Goal: Task Accomplishment & Management: Contribute content

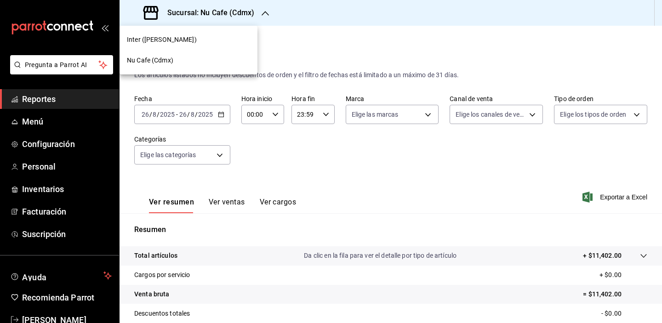
drag, startPoint x: 0, startPoint y: 0, endPoint x: 197, endPoint y: 40, distance: 200.8
click at [197, 40] on div "Inter (Polanco)" at bounding box center [188, 40] width 123 height 10
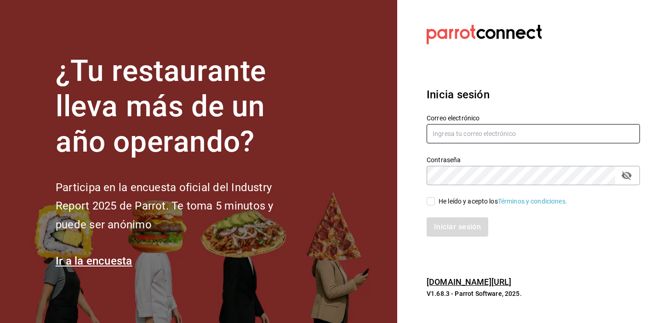
type input "[EMAIL_ADDRESS][DOMAIN_NAME]"
click at [430, 205] on input "He leído y acepto los Términos y condiciones." at bounding box center [430, 201] width 8 height 8
checkbox input "true"
click at [451, 224] on button "Iniciar sesión" at bounding box center [457, 226] width 62 height 19
click at [540, 109] on div "Correo electrónico gerentenucafe@debocaenboca.net" at bounding box center [527, 124] width 224 height 42
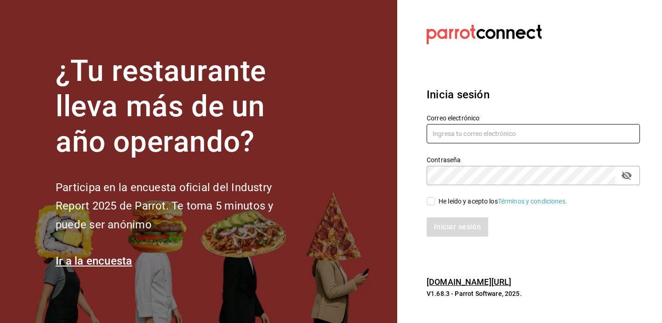
type input "[EMAIL_ADDRESS][DOMAIN_NAME]"
click at [432, 205] on input "He leído y acepto los Términos y condiciones." at bounding box center [430, 201] width 8 height 8
checkbox input "true"
click at [450, 224] on button "Iniciar sesión" at bounding box center [457, 226] width 62 height 19
click at [561, 57] on section "Datos incorrectos. Verifica que tu Correo o Contraseña estén bien escritos. Ini…" at bounding box center [529, 161] width 265 height 323
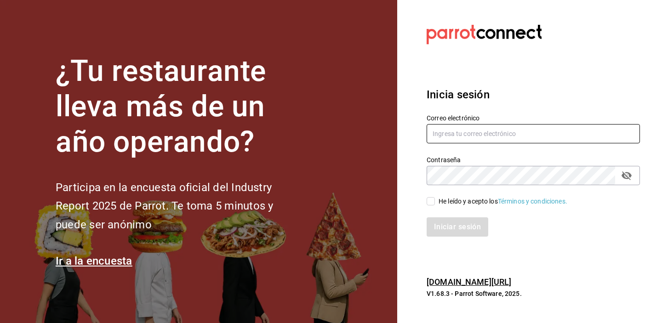
type input "[EMAIL_ADDRESS][DOMAIN_NAME]"
click at [436, 206] on div "Iniciar sesión" at bounding box center [527, 221] width 224 height 30
click at [429, 202] on input "He leído y acepto los Términos y condiciones." at bounding box center [430, 201] width 8 height 8
checkbox input "true"
click at [458, 227] on button "Iniciar sesión" at bounding box center [457, 226] width 62 height 19
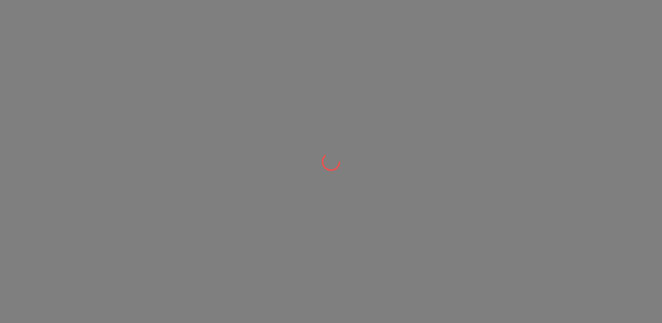
click at [411, 128] on div at bounding box center [331, 161] width 662 height 323
click at [464, 61] on div at bounding box center [331, 161] width 662 height 323
click at [442, 75] on div at bounding box center [331, 161] width 662 height 323
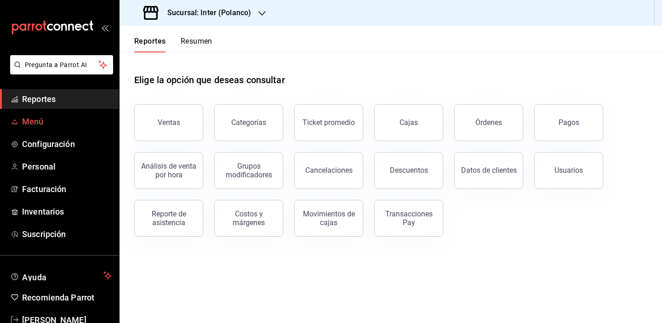
click at [22, 126] on link "Menú" at bounding box center [59, 122] width 119 height 20
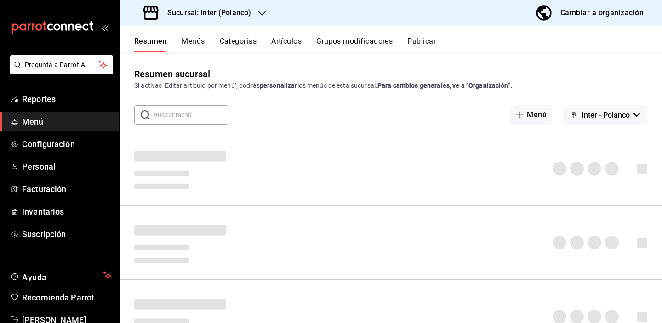
click at [284, 44] on button "Artículos" at bounding box center [286, 45] width 30 height 16
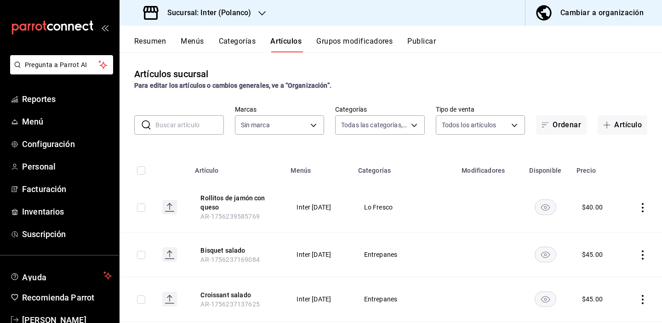
type input "a22f98e6-325f-4293-924e-6fed97b22470"
type input "2922a158-f656-4101-8466-3f57c430872e,7807658e-ca24-4cfa-a130-a47bcfe9514e,fe6c0…"
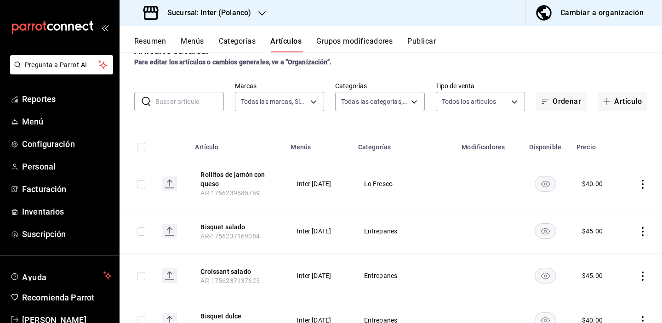
scroll to position [35, 0]
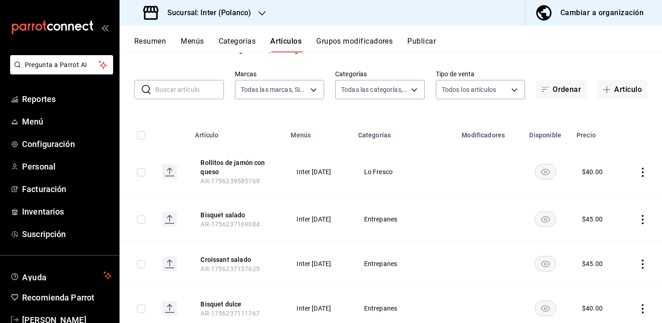
click at [178, 86] on input "text" at bounding box center [189, 89] width 68 height 18
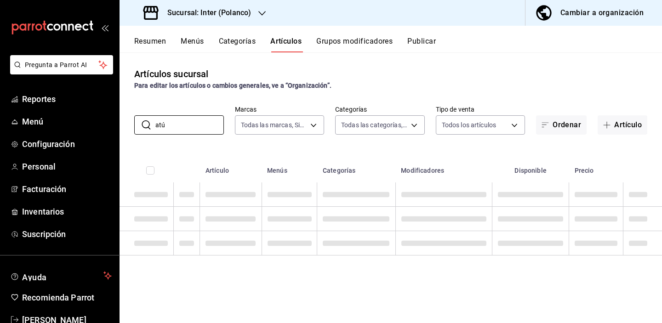
scroll to position [0, 0]
type input "a"
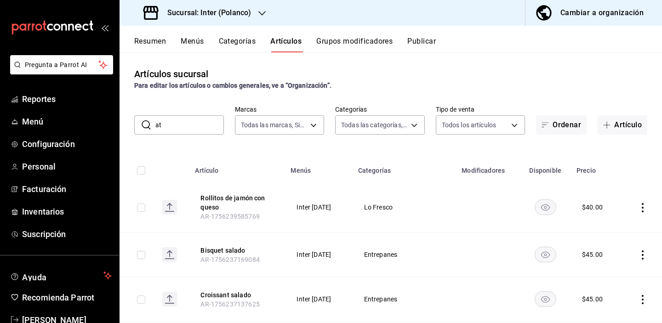
click at [180, 120] on input "at" at bounding box center [189, 125] width 68 height 18
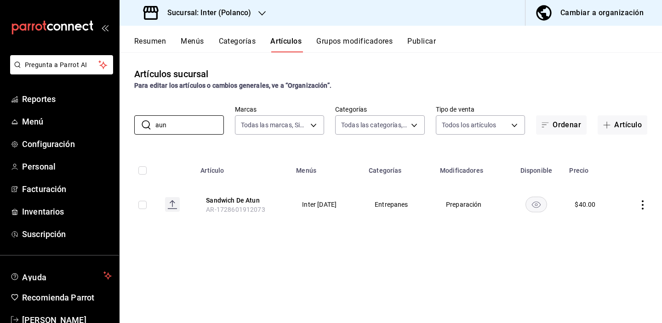
drag, startPoint x: 180, startPoint y: 120, endPoint x: 262, endPoint y: 241, distance: 145.8
click at [261, 241] on div "Artículos sucursal Para editar los artículos o cambios generales, ve a “Organiz…" at bounding box center [390, 187] width 542 height 270
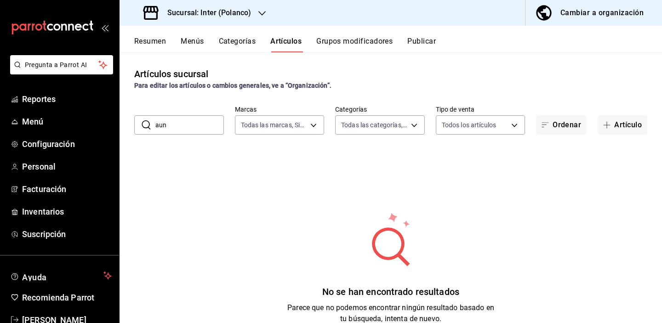
click at [182, 128] on input "aun" at bounding box center [189, 125] width 68 height 18
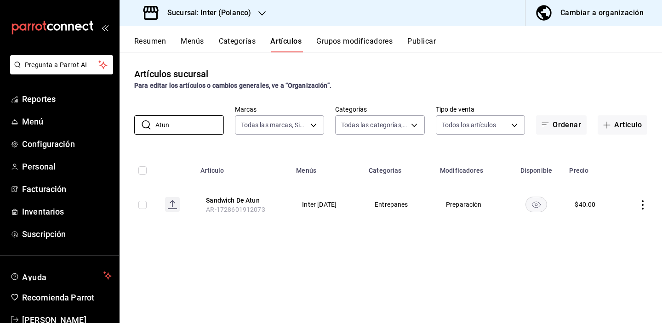
type input "Atun"
click at [288, 240] on div "Artículos sucursal Para editar los artículos o cambios generales, ve a “Organiz…" at bounding box center [390, 187] width 542 height 270
click at [625, 125] on button "Artículo" at bounding box center [622, 124] width 50 height 19
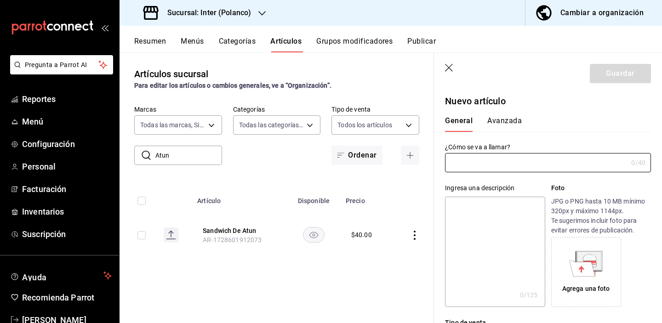
type input "AR-1756318371900"
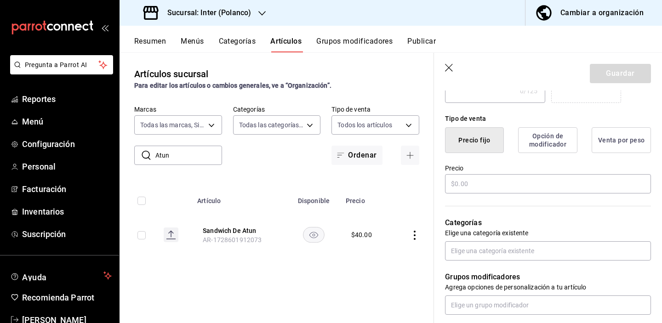
scroll to position [152, 0]
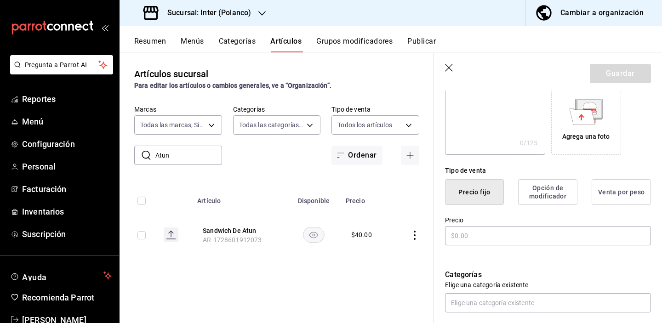
type input "Chapata de atun"
click at [509, 219] on label "Precio" at bounding box center [548, 220] width 206 height 6
click at [509, 236] on input "text" at bounding box center [548, 235] width 206 height 19
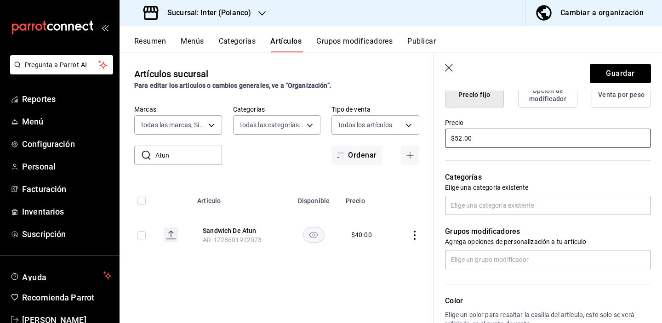
scroll to position [258, 0]
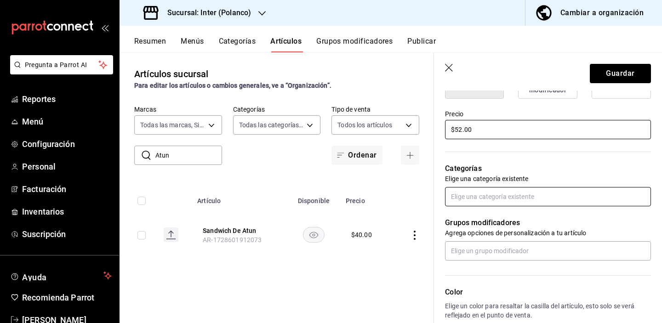
type input "$52.00"
click at [531, 195] on input "text" at bounding box center [548, 196] width 206 height 19
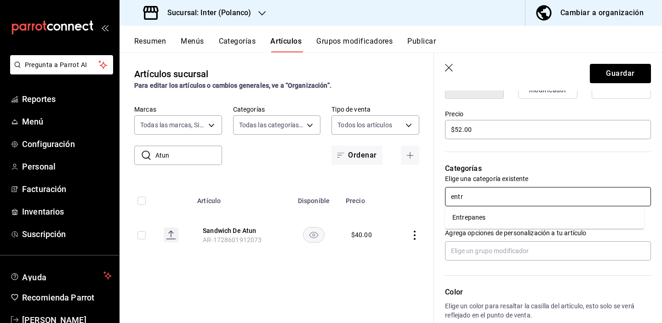
type input "entre"
click at [497, 221] on li "Entrepanes" at bounding box center [544, 217] width 199 height 15
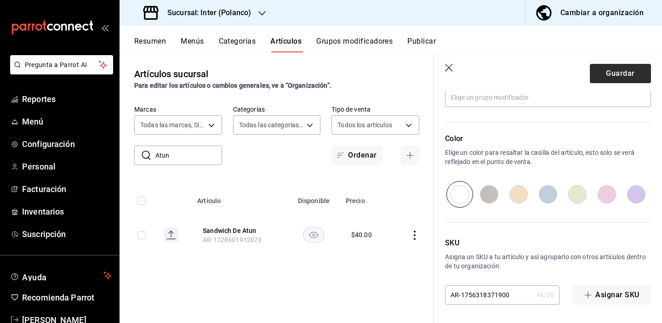
scroll to position [442, 0]
click at [612, 73] on button "Guardar" at bounding box center [619, 73] width 61 height 19
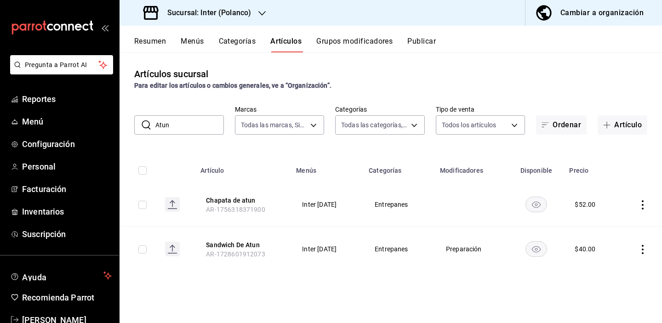
click at [187, 126] on input "Atun" at bounding box center [189, 125] width 68 height 18
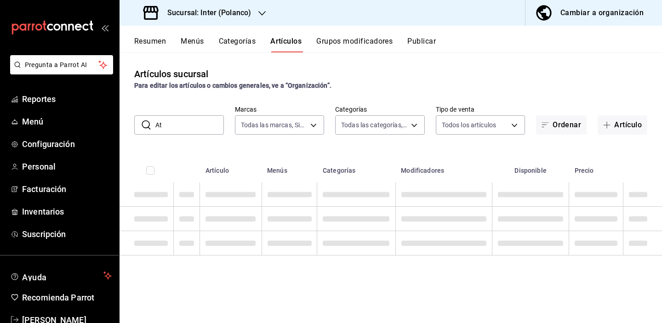
type input "A"
click at [547, 92] on div "Artículos sucursal Para editar los artículos o cambios generales, ve a “Organiz…" at bounding box center [390, 187] width 542 height 270
click at [546, 86] on div "Para editar los artículos o cambios generales, ve a “Organización”." at bounding box center [390, 86] width 513 height 10
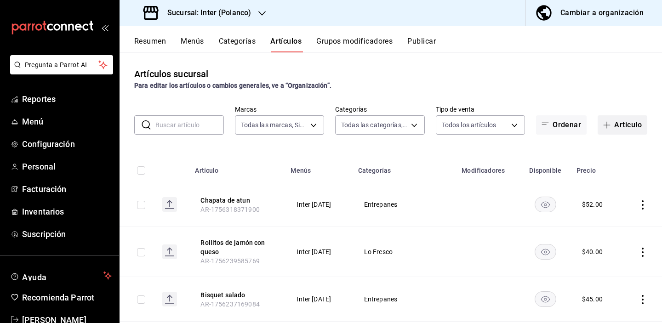
click at [605, 130] on button "Artículo" at bounding box center [622, 124] width 50 height 19
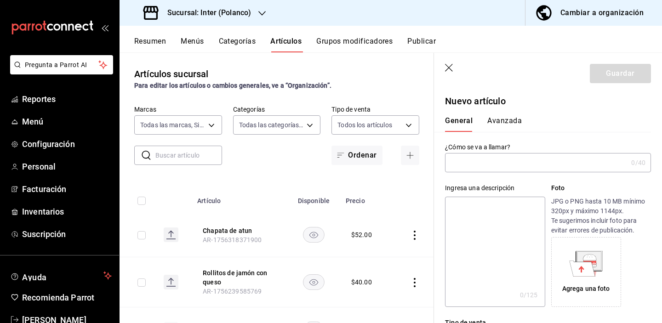
click at [549, 165] on input "text" at bounding box center [536, 162] width 182 height 18
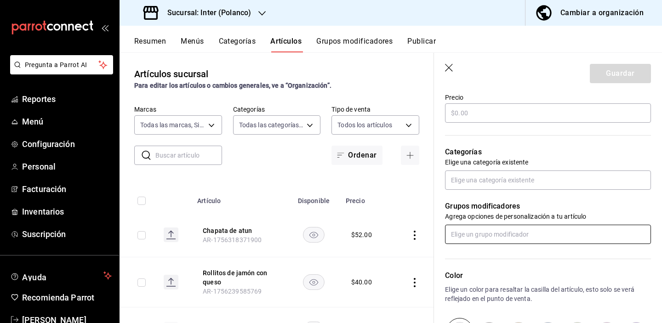
scroll to position [200, 0]
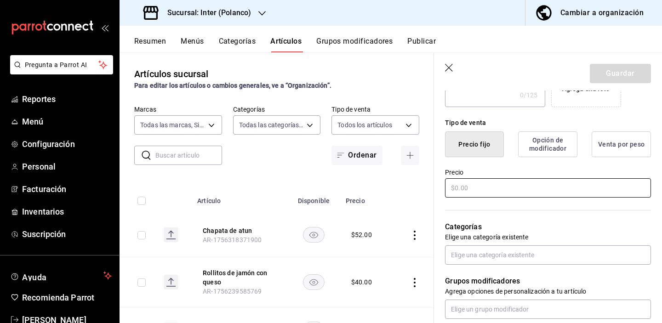
type input "Choris rellena"
click at [538, 184] on input "text" at bounding box center [548, 187] width 206 height 19
click at [184, 153] on input "text" at bounding box center [188, 155] width 67 height 18
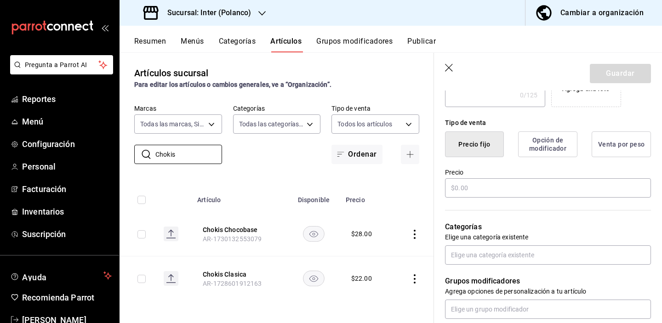
scroll to position [1, 0]
type input "Chokis"
click at [494, 182] on input "text" at bounding box center [548, 187] width 206 height 19
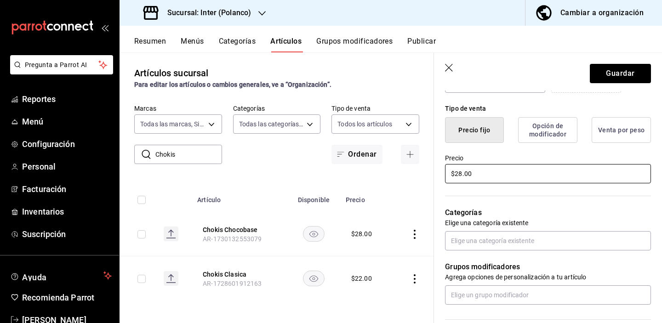
scroll to position [222, 0]
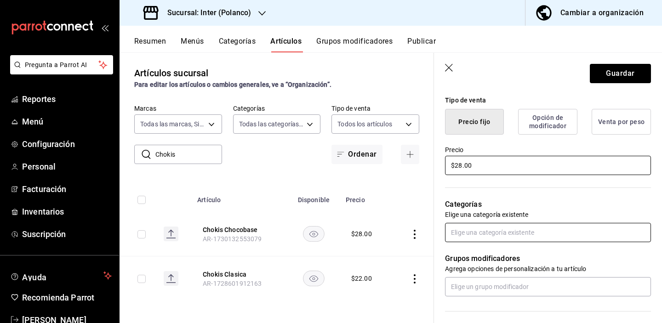
type input "$28.00"
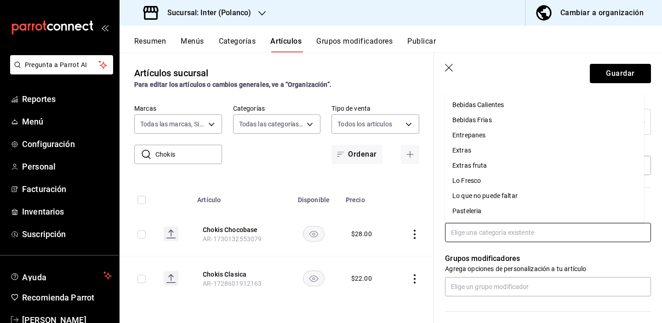
click at [502, 231] on input "text" at bounding box center [548, 232] width 206 height 19
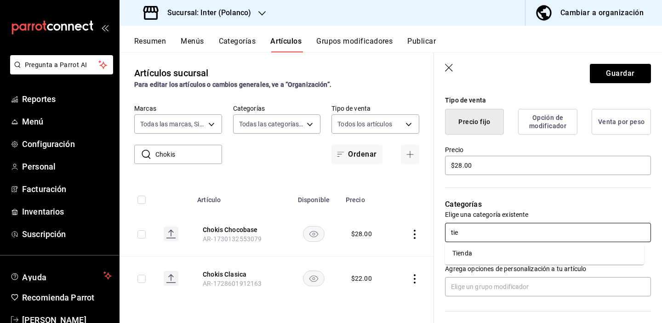
type input "tien"
click at [490, 252] on li "Tienda" at bounding box center [544, 253] width 199 height 15
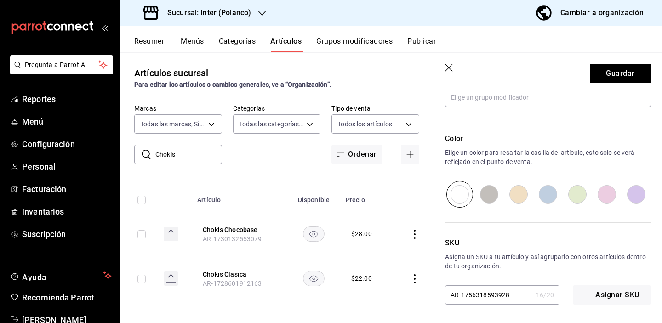
scroll to position [0, 0]
click at [606, 74] on button "Guardar" at bounding box center [619, 73] width 61 height 19
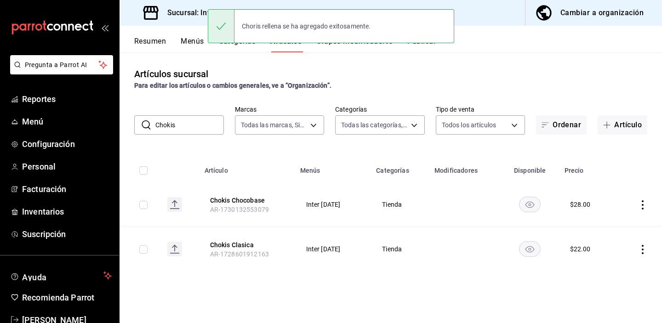
click at [359, 291] on div "Artículos sucursal Para editar los artículos o cambios generales, ve a “Organiz…" at bounding box center [390, 187] width 542 height 270
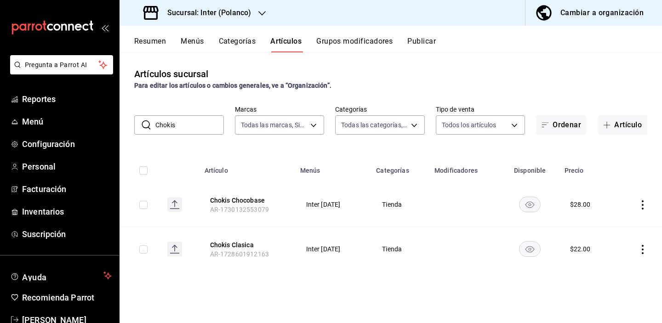
click at [190, 123] on input "Chokis" at bounding box center [189, 125] width 68 height 18
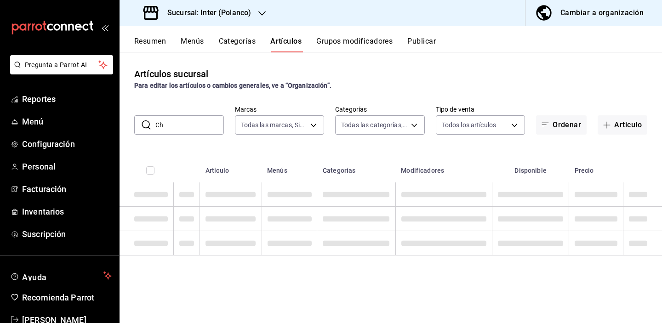
type input "C"
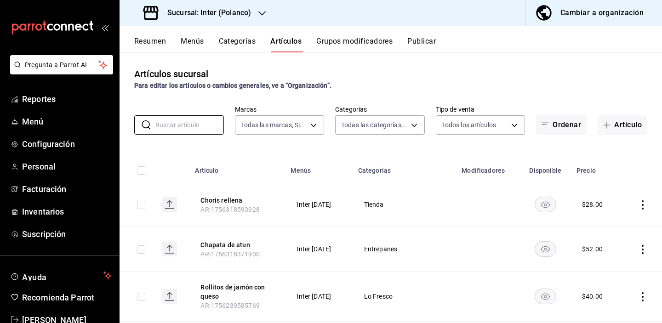
click at [424, 85] on div "Para editar los artículos o cambios generales, ve a “Organización”." at bounding box center [390, 86] width 513 height 10
click at [166, 129] on input "text" at bounding box center [189, 125] width 68 height 18
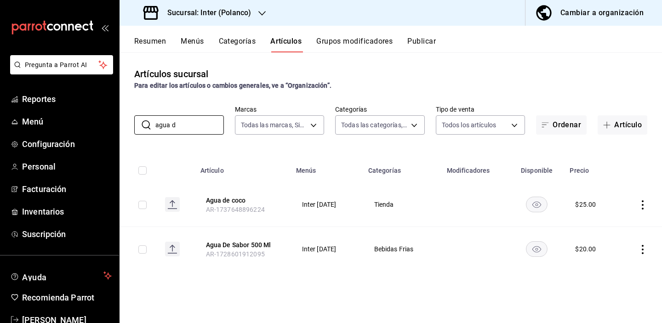
type input "agua d"
click at [275, 268] on th "Agua De Sabor 500 Ml AR-1728601912095" at bounding box center [243, 249] width 96 height 45
